Goal: Transaction & Acquisition: Purchase product/service

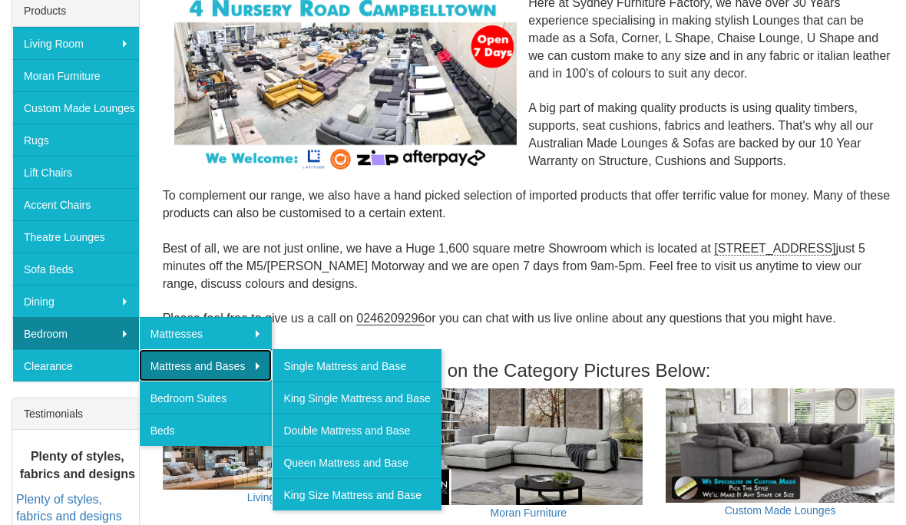
scroll to position [275, 0]
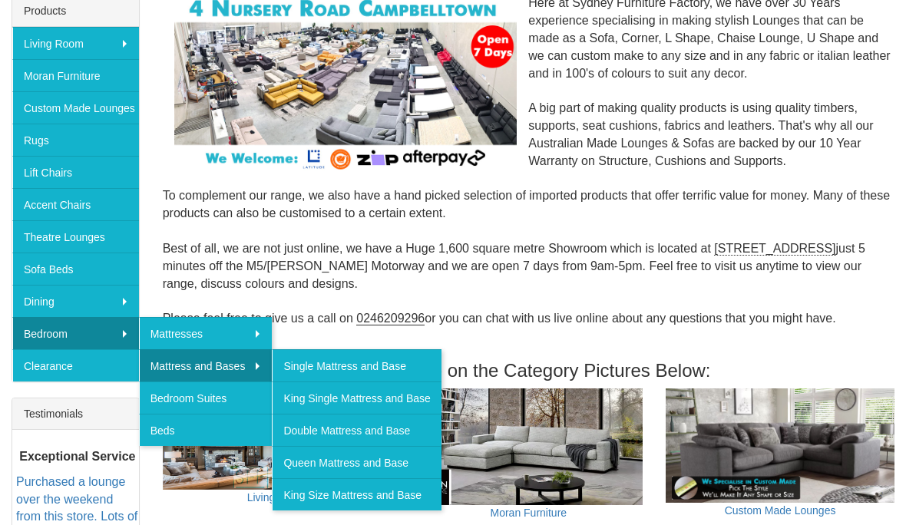
click at [403, 396] on link "King Single Mattress and Base" at bounding box center [356, 398] width 169 height 32
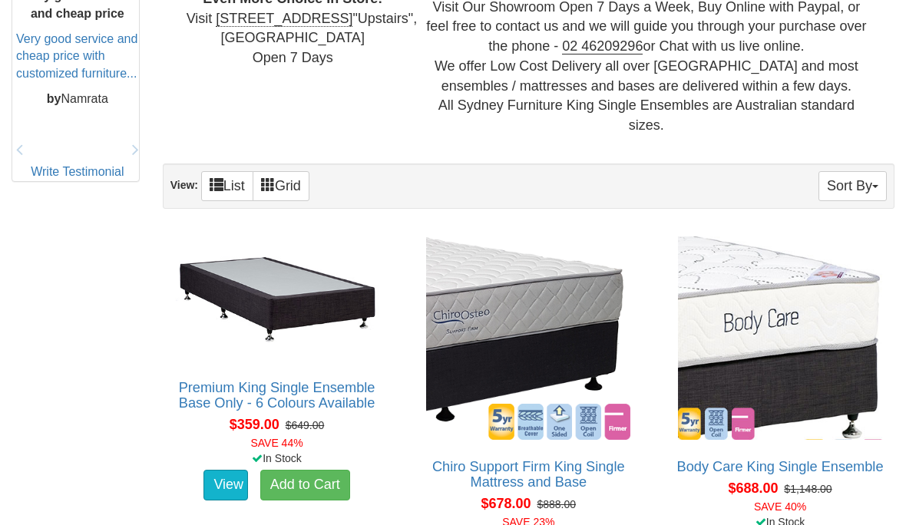
scroll to position [757, 0]
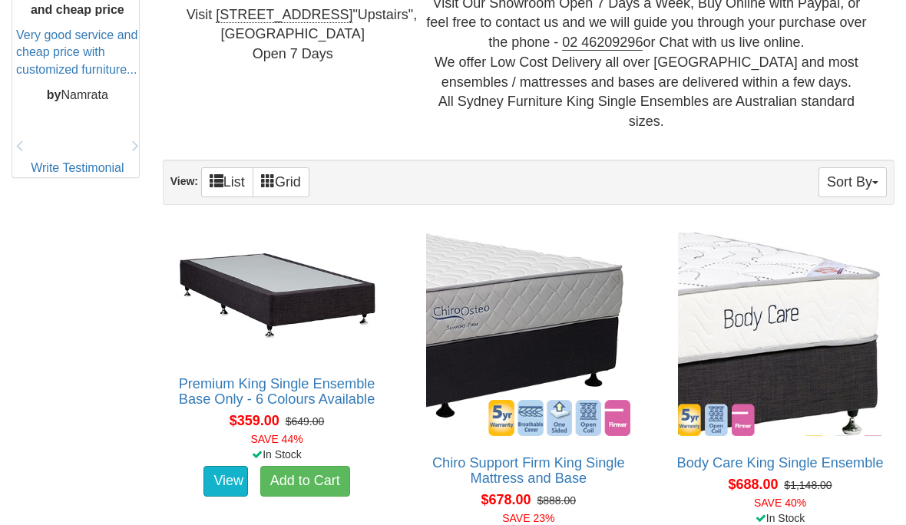
click at [357, 376] on link "Premium King Single Ensemble Base Only - 6 Colours Available" at bounding box center [277, 391] width 197 height 31
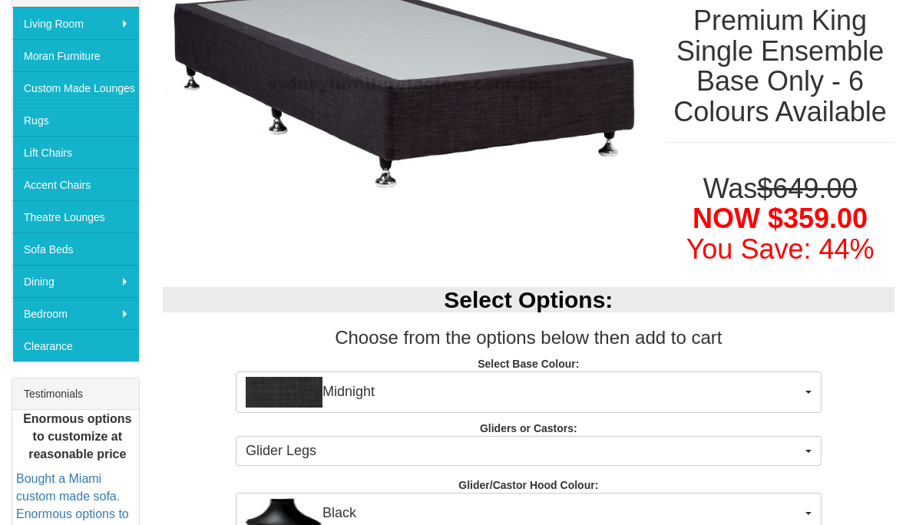
scroll to position [295, 0]
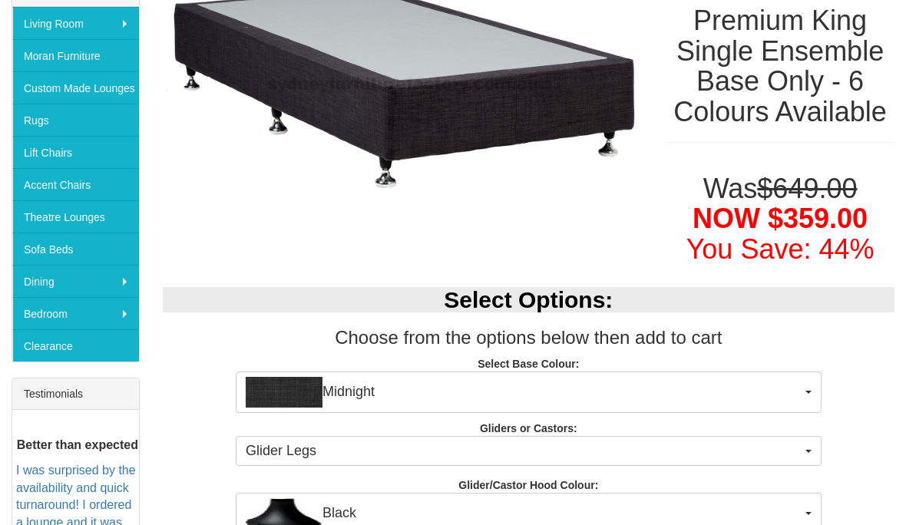
click at [821, 389] on button "Midnight" at bounding box center [529, 392] width 586 height 41
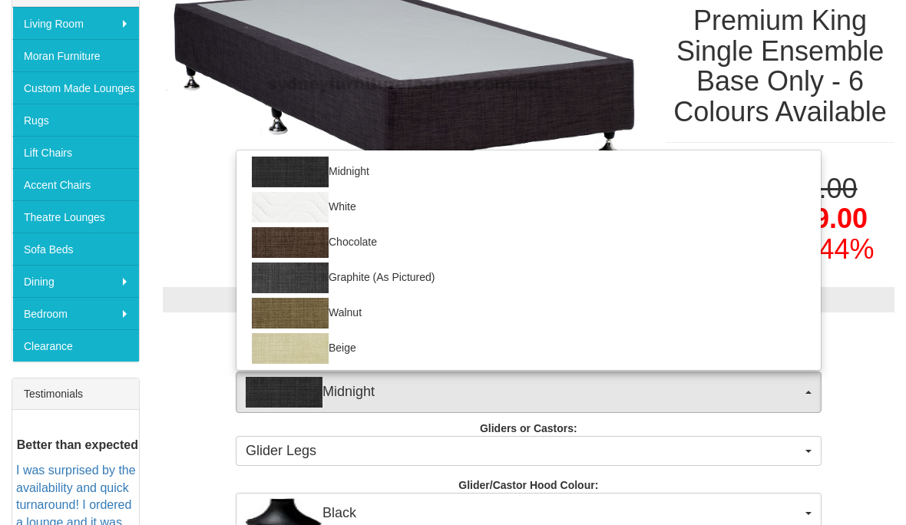
click at [871, 382] on div at bounding box center [453, 262] width 906 height 525
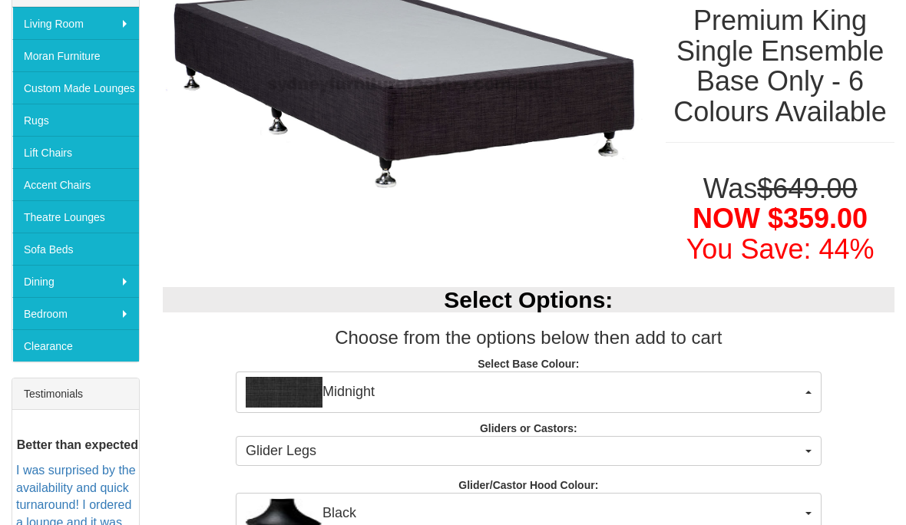
click at [811, 438] on button "Glider Legs" at bounding box center [529, 451] width 586 height 31
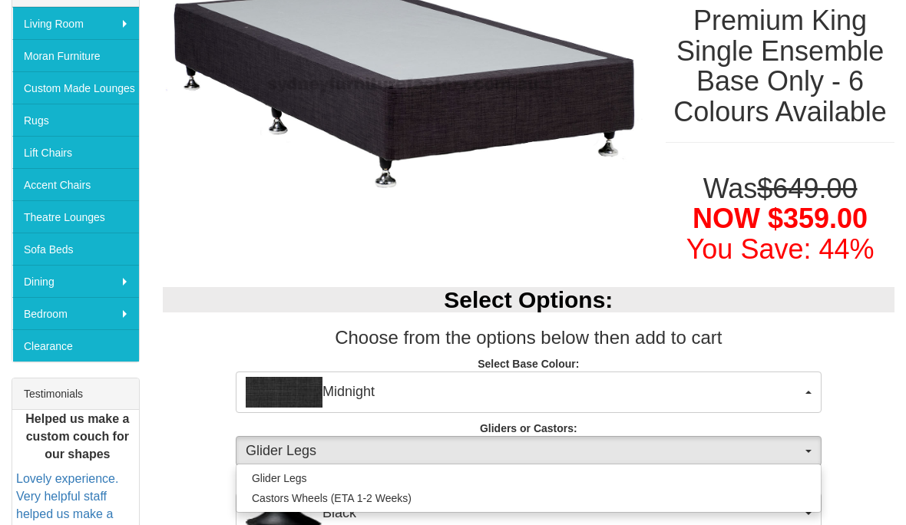
click at [854, 417] on div at bounding box center [453, 262] width 906 height 525
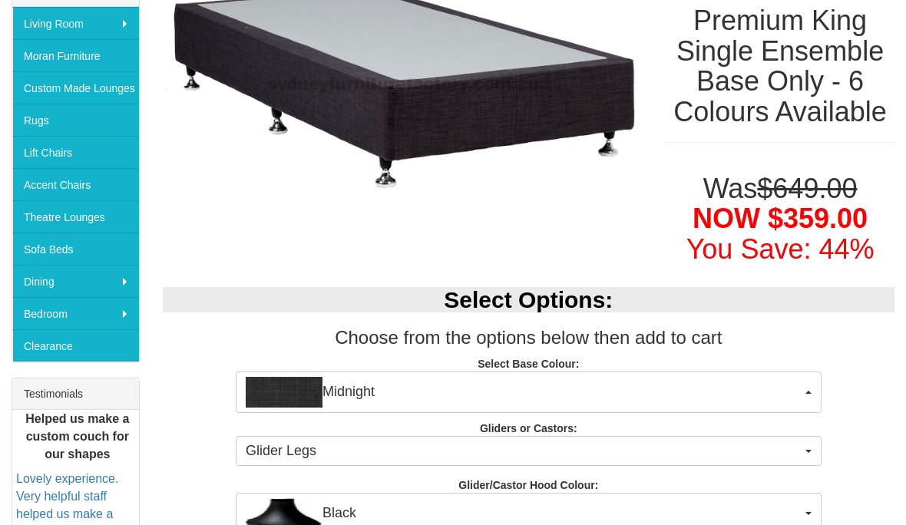
click at [810, 512] on span "button" at bounding box center [809, 513] width 6 height 3
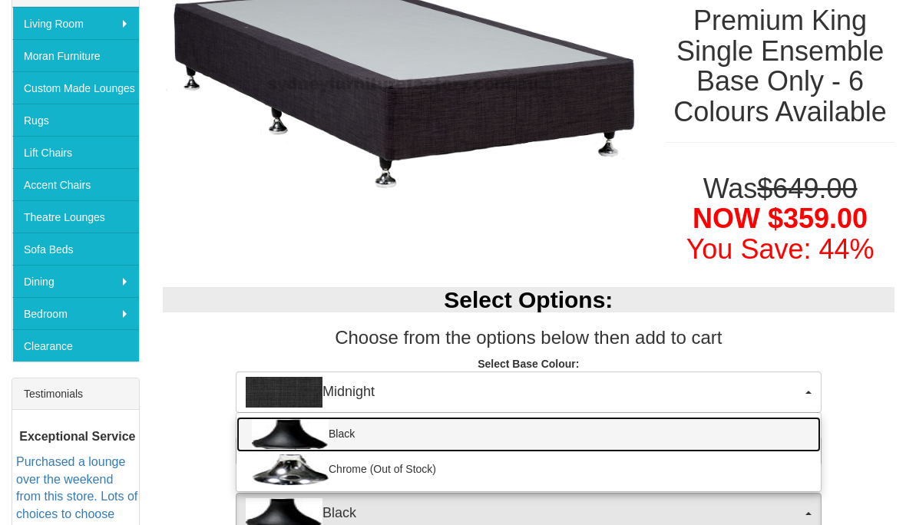
click at [572, 427] on link "Black" at bounding box center [529, 434] width 585 height 35
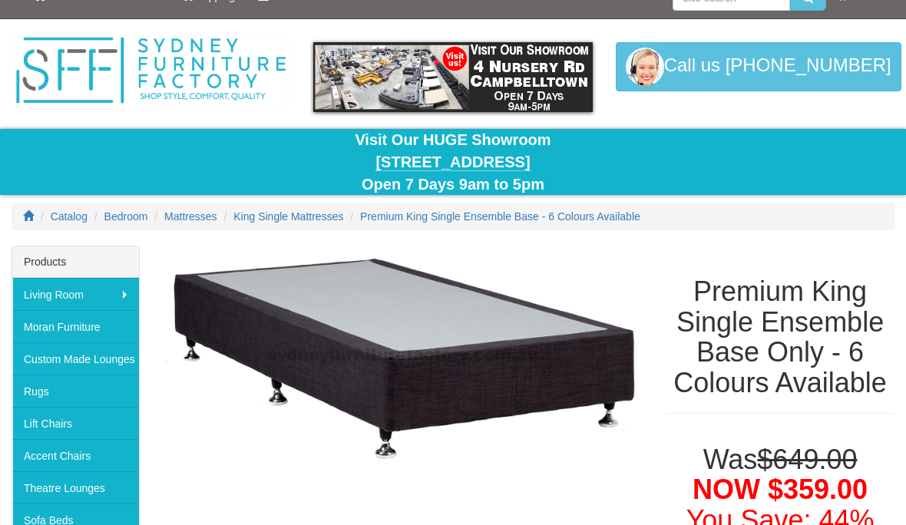
scroll to position [0, 0]
